Goal: Transaction & Acquisition: Purchase product/service

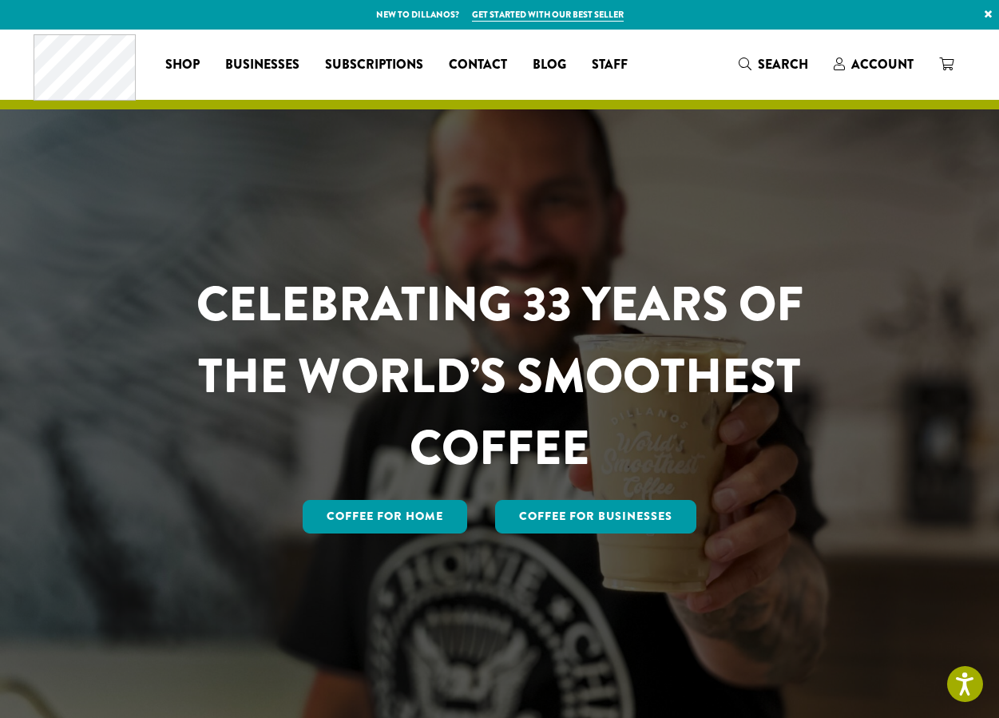
click at [835, 79] on div "Coffee All Coffees Best Sellers Blends Single Origins Dillanos Limited Organic …" at bounding box center [500, 64] width 933 height 66
click at [872, 61] on span "Account" at bounding box center [882, 64] width 62 height 18
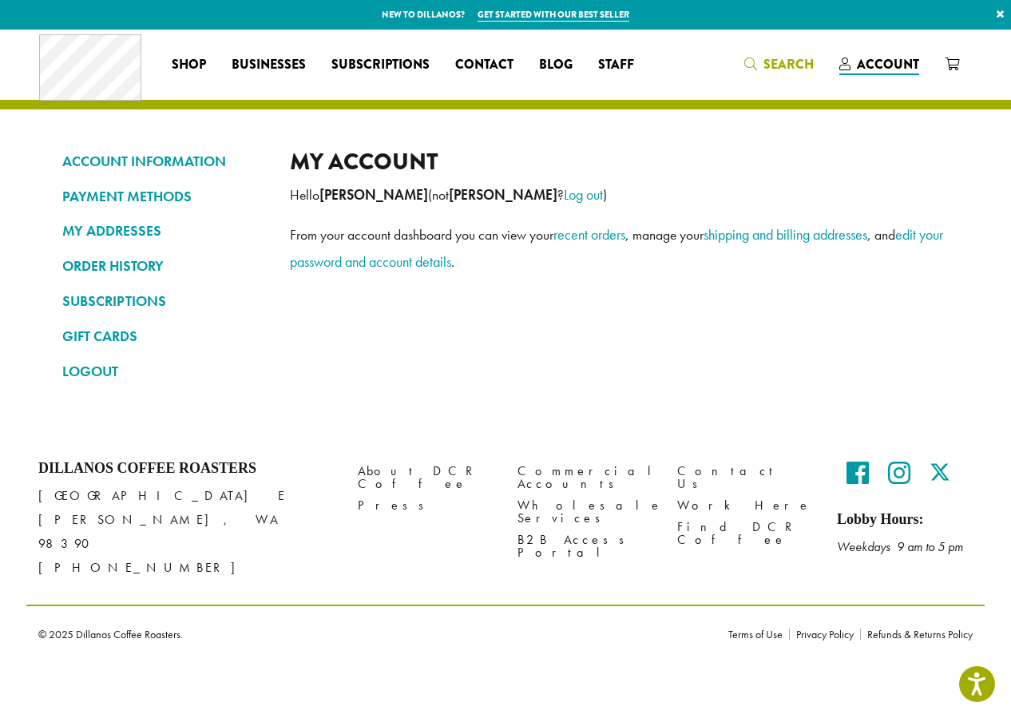
click at [775, 61] on span "Search" at bounding box center [788, 64] width 50 height 18
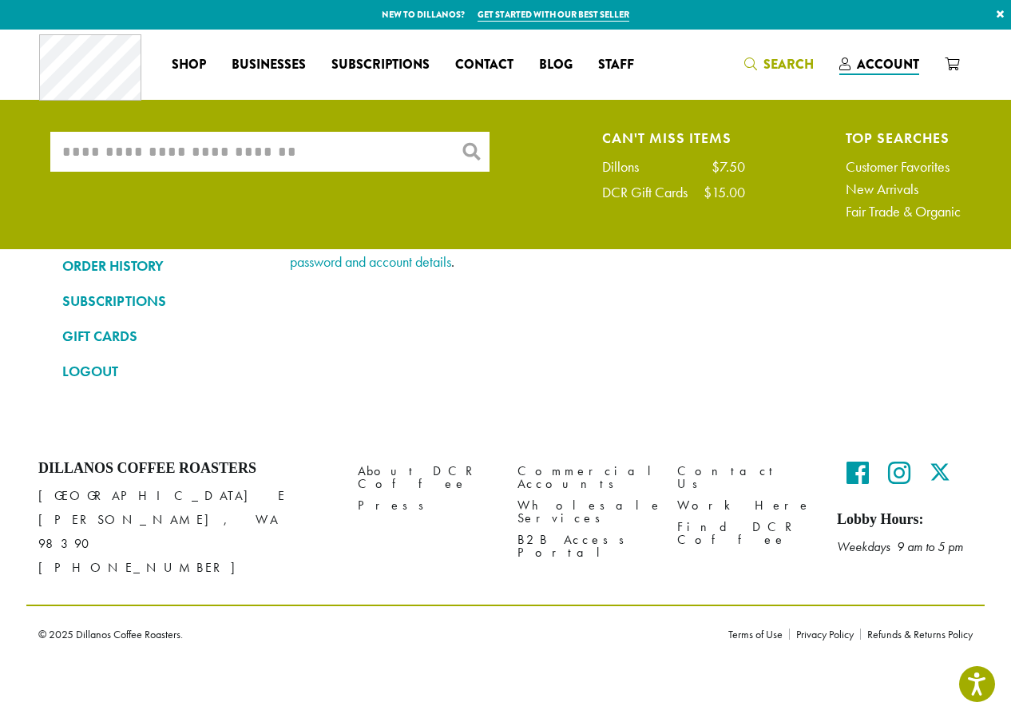
click at [339, 153] on input "What are you searching for?" at bounding box center [269, 152] width 439 height 40
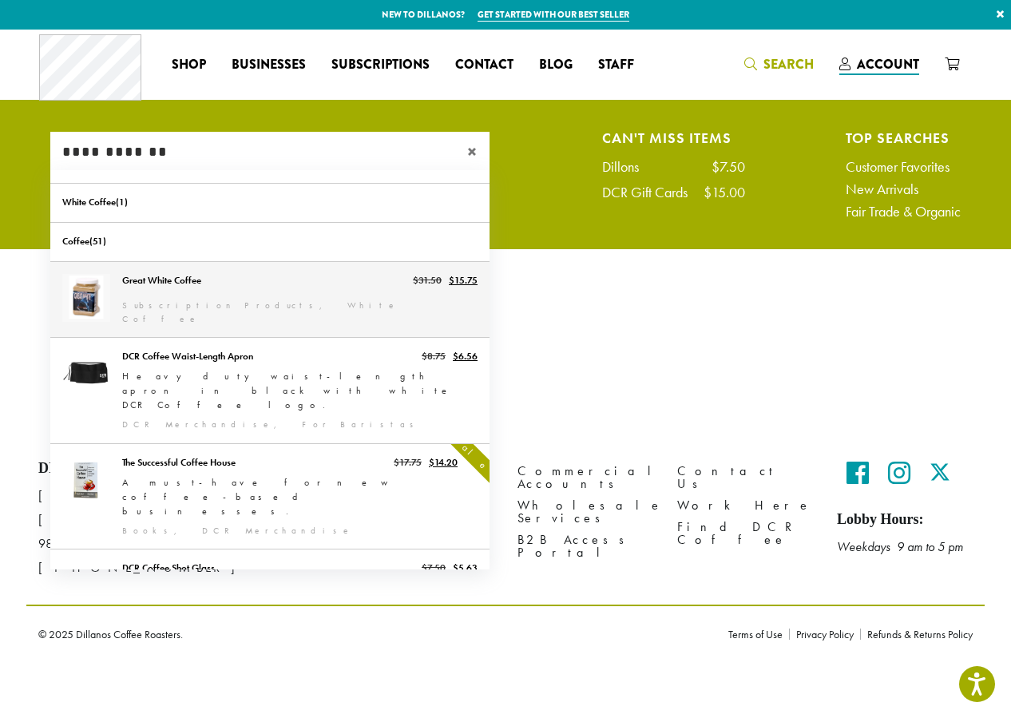
type input "**********"
click at [155, 302] on link "Great White Coffee" at bounding box center [269, 299] width 439 height 75
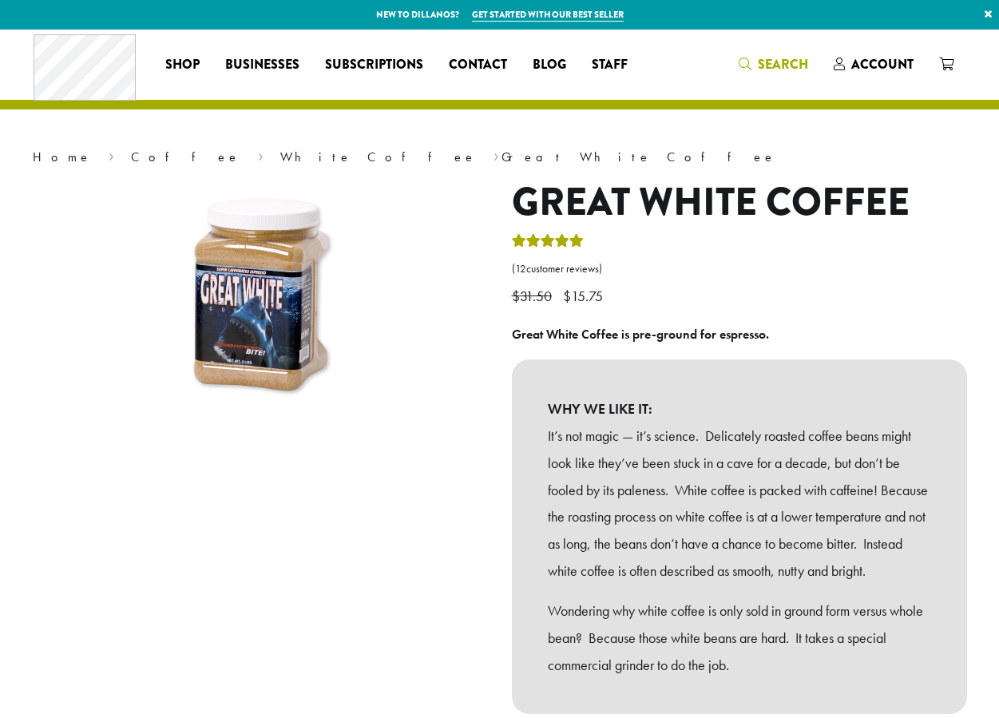
click at [757, 64] on span "Search" at bounding box center [773, 65] width 69 height 20
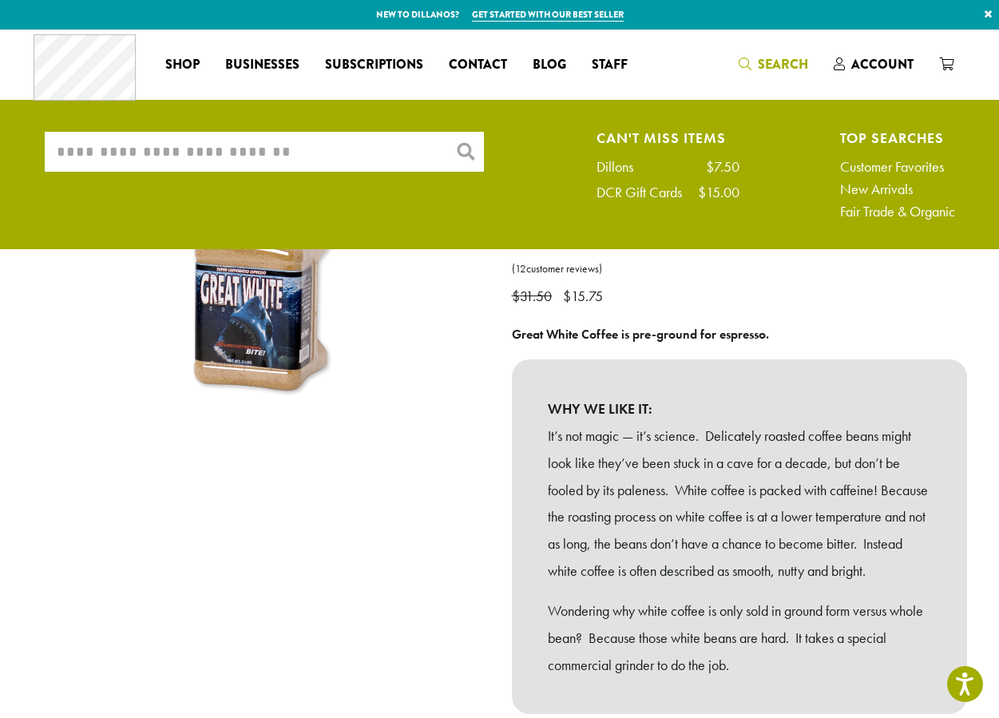
click at [308, 153] on input "What are you searching for?" at bounding box center [264, 152] width 439 height 40
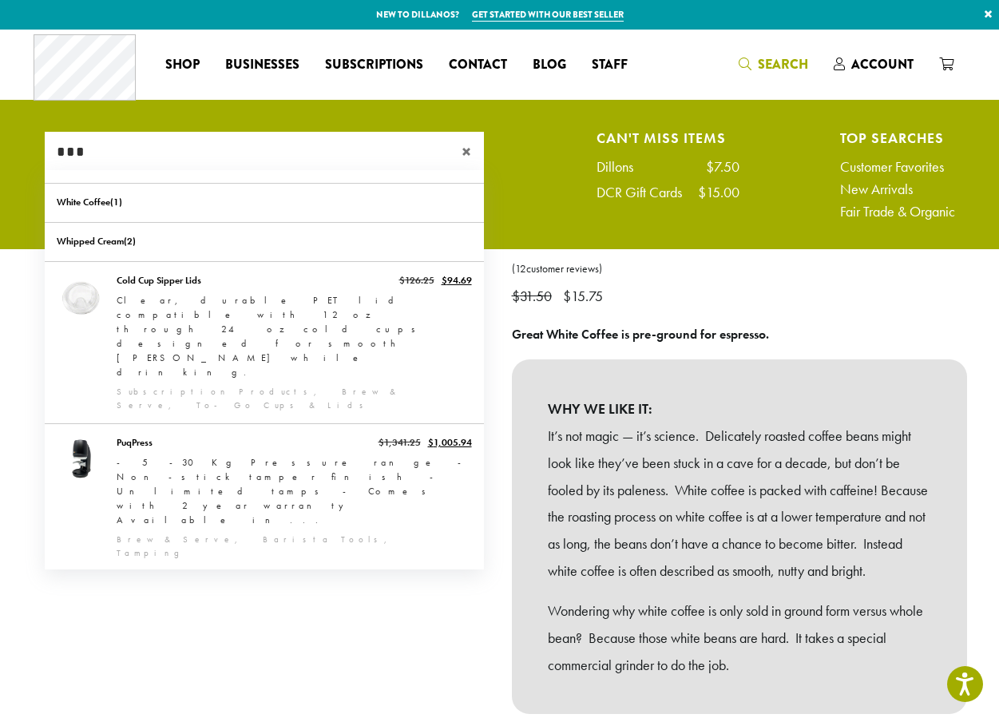
type input "***"
click at [419, 620] on div at bounding box center [260, 500] width 479 height 640
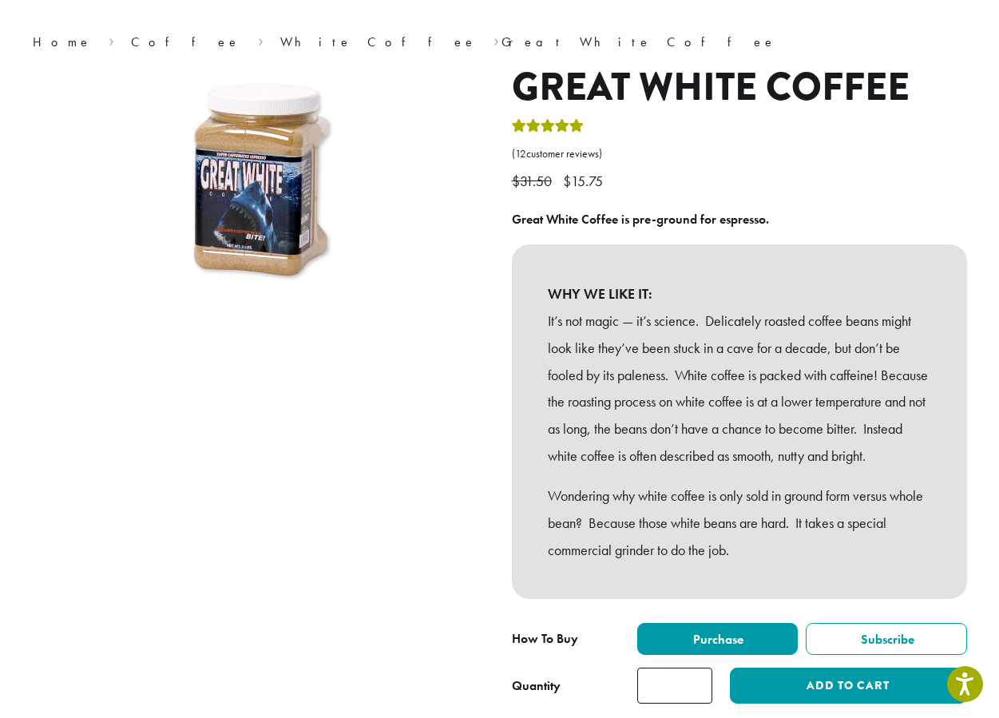
scroll to position [118, 0]
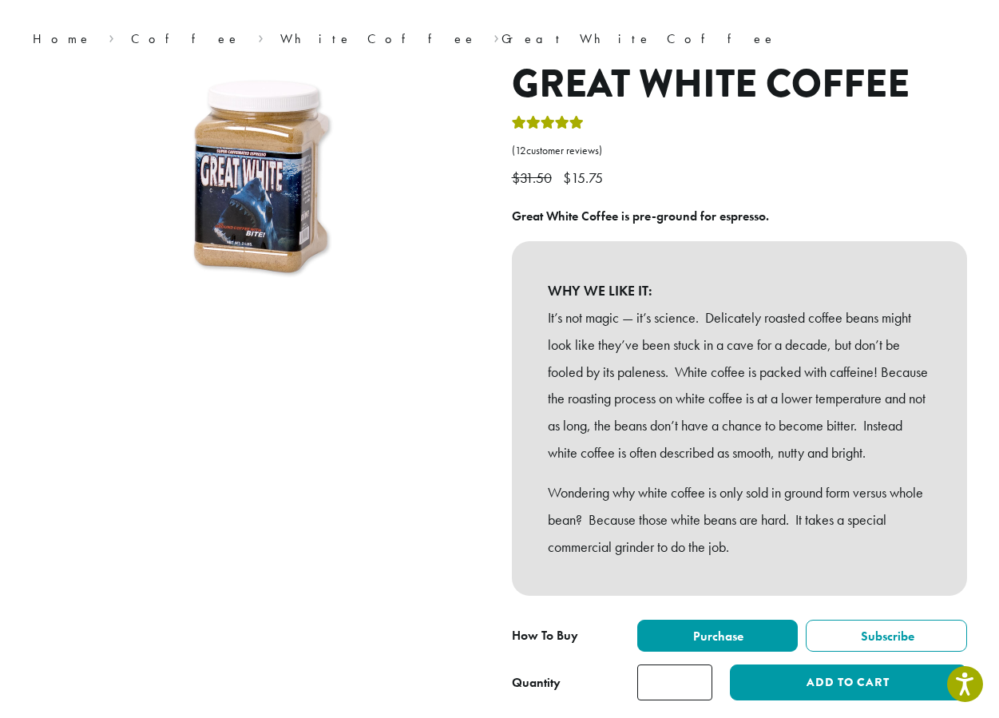
click at [238, 248] on img at bounding box center [261, 181] width 240 height 240
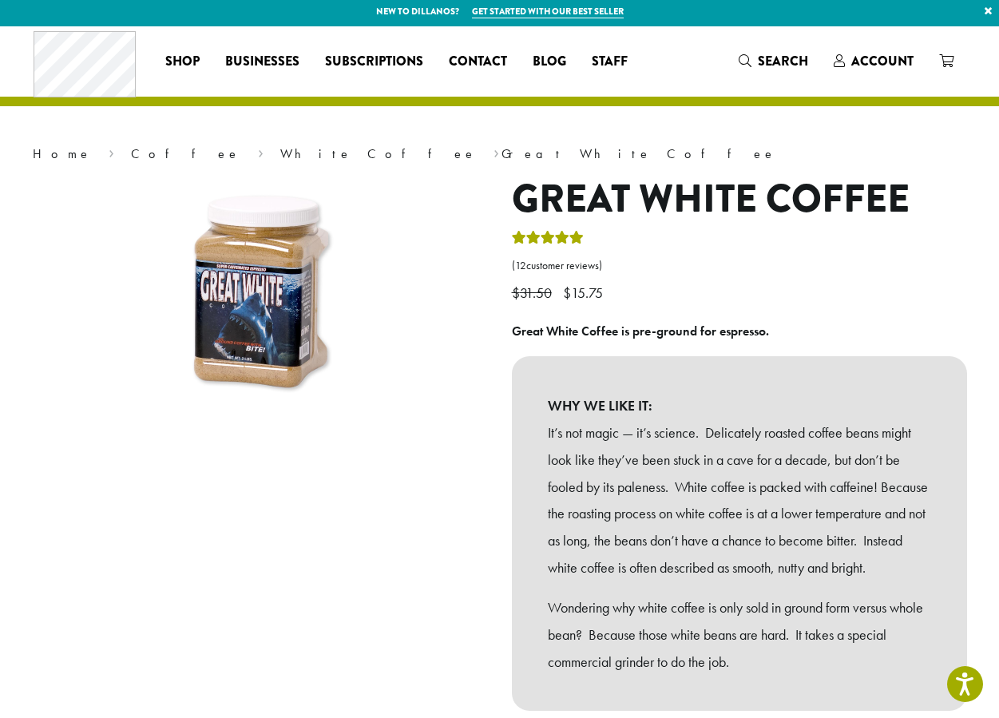
scroll to position [319, 0]
